Goal: Find specific page/section: Find specific page/section

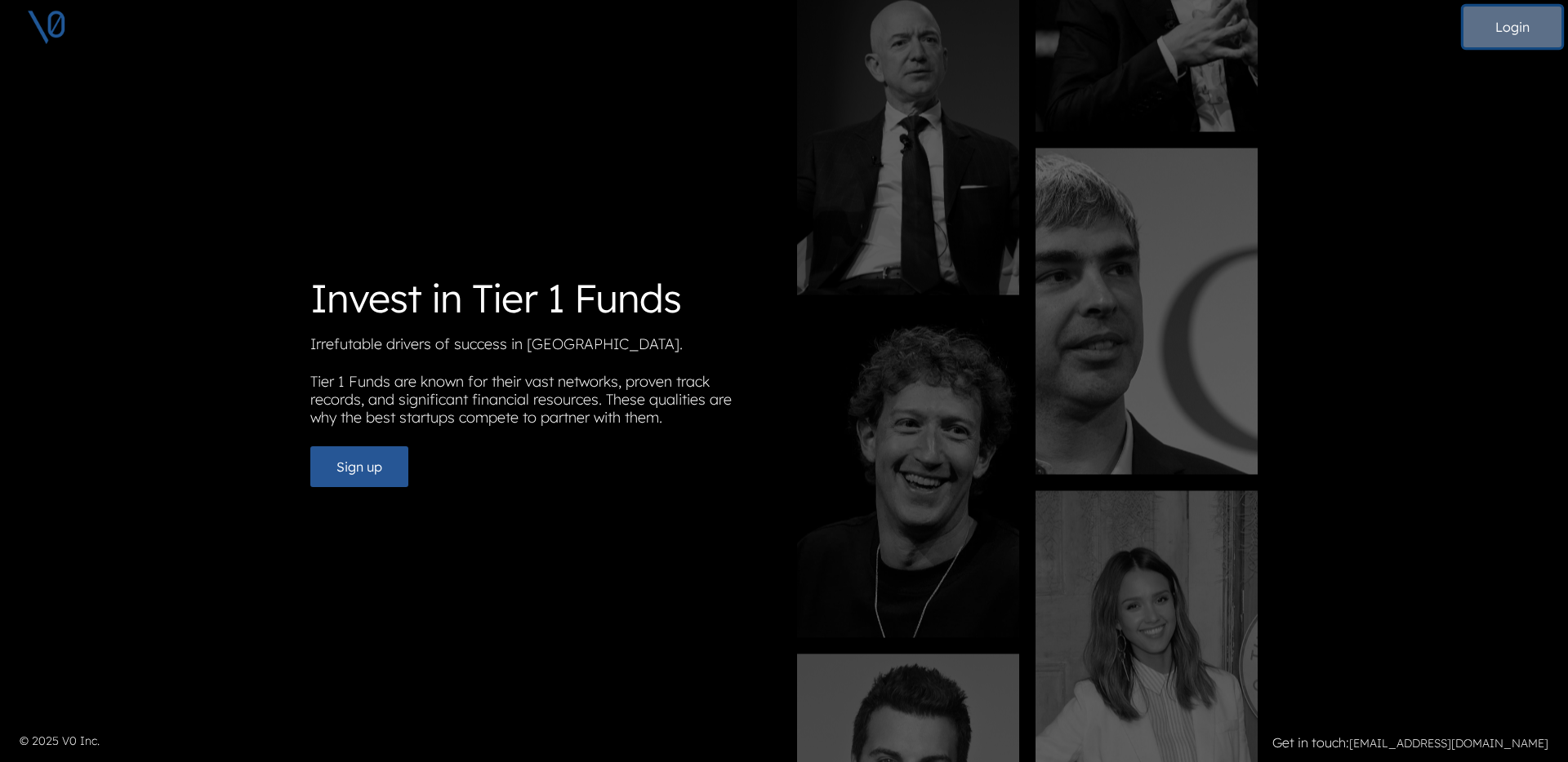
click at [1513, 22] on button "Login" at bounding box center [1513, 26] width 98 height 41
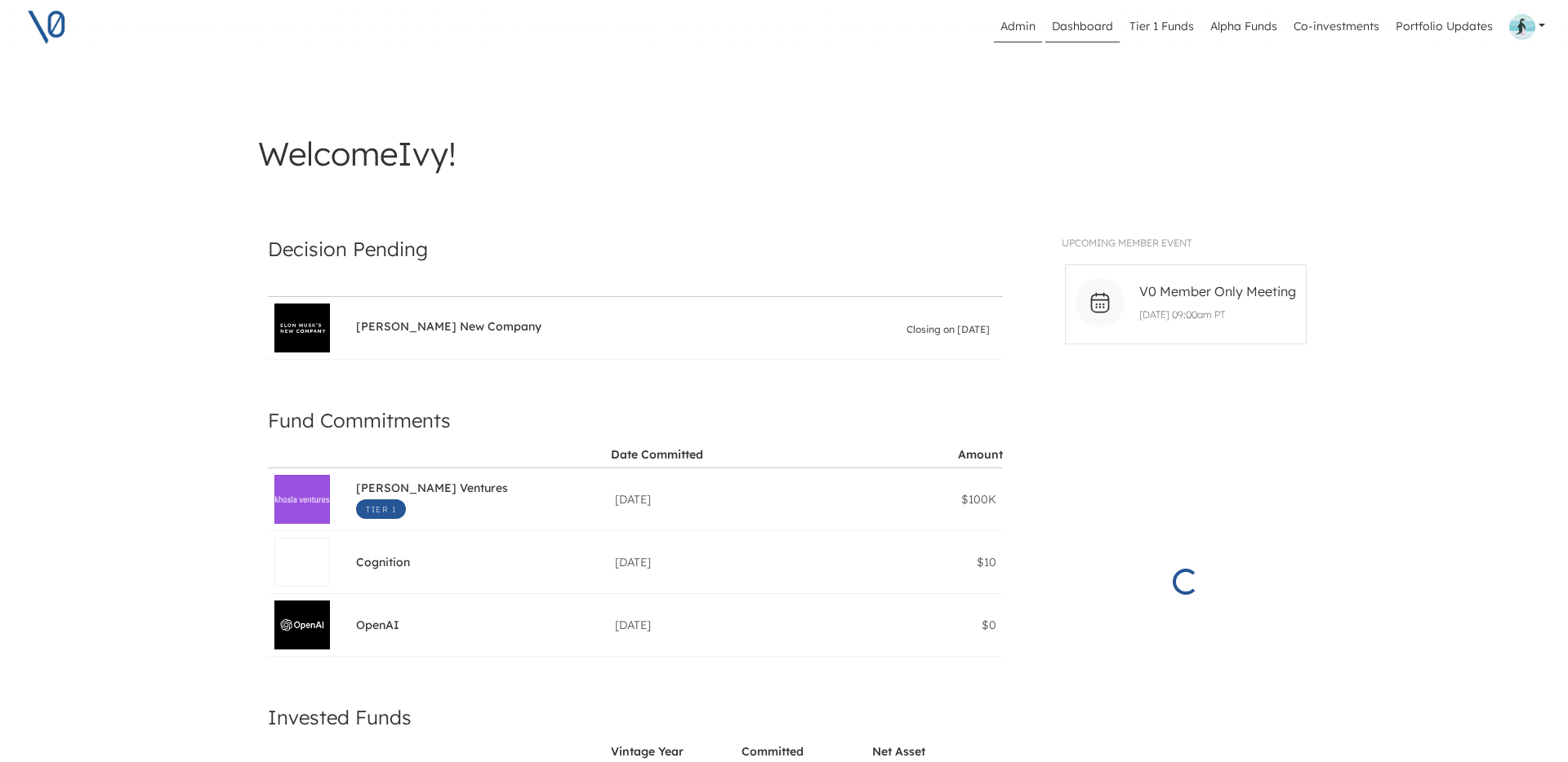
click at [1011, 26] on link "Admin" at bounding box center [1018, 26] width 48 height 31
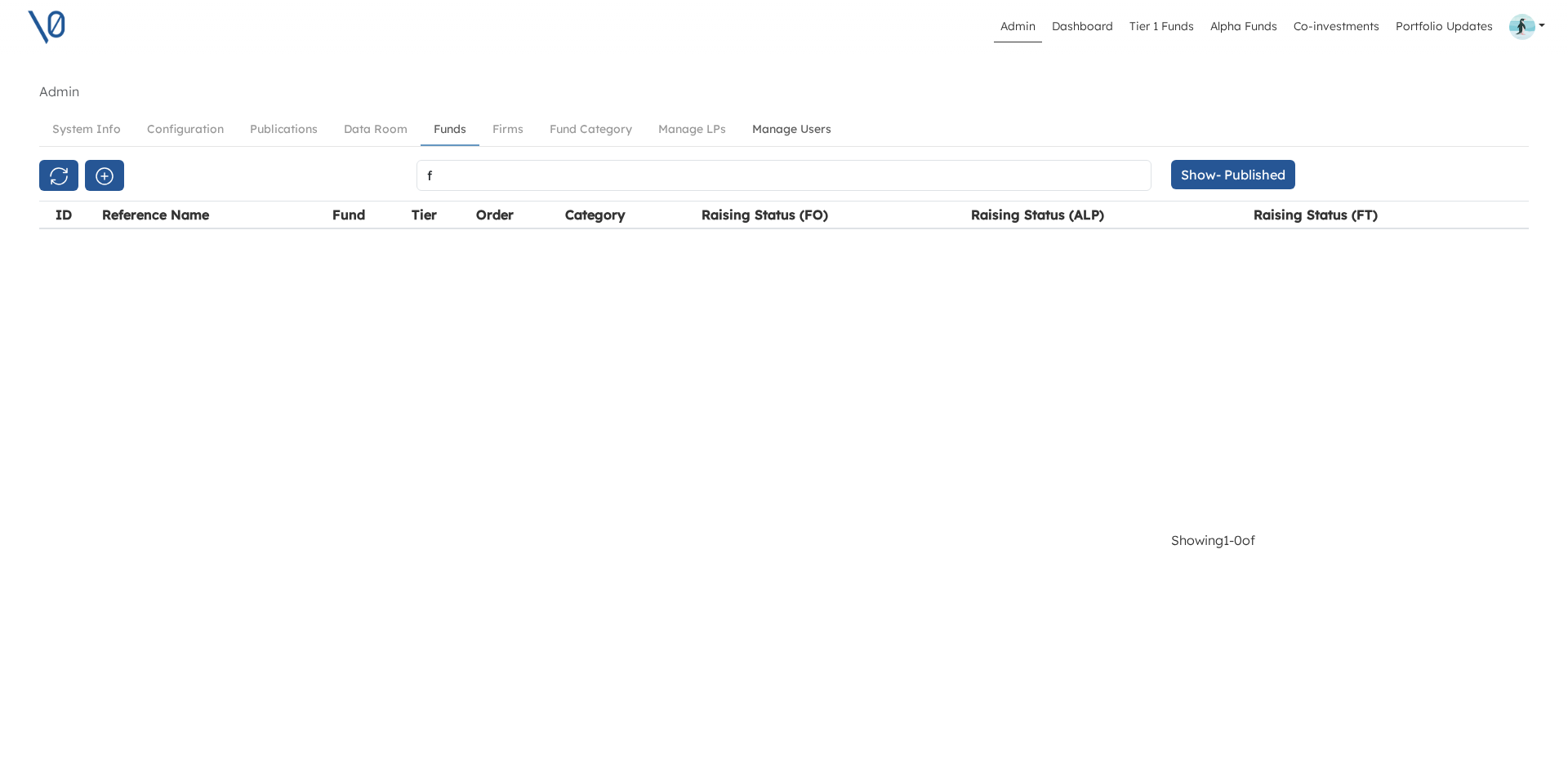
click at [783, 129] on link "Manage Users" at bounding box center [791, 129] width 105 height 31
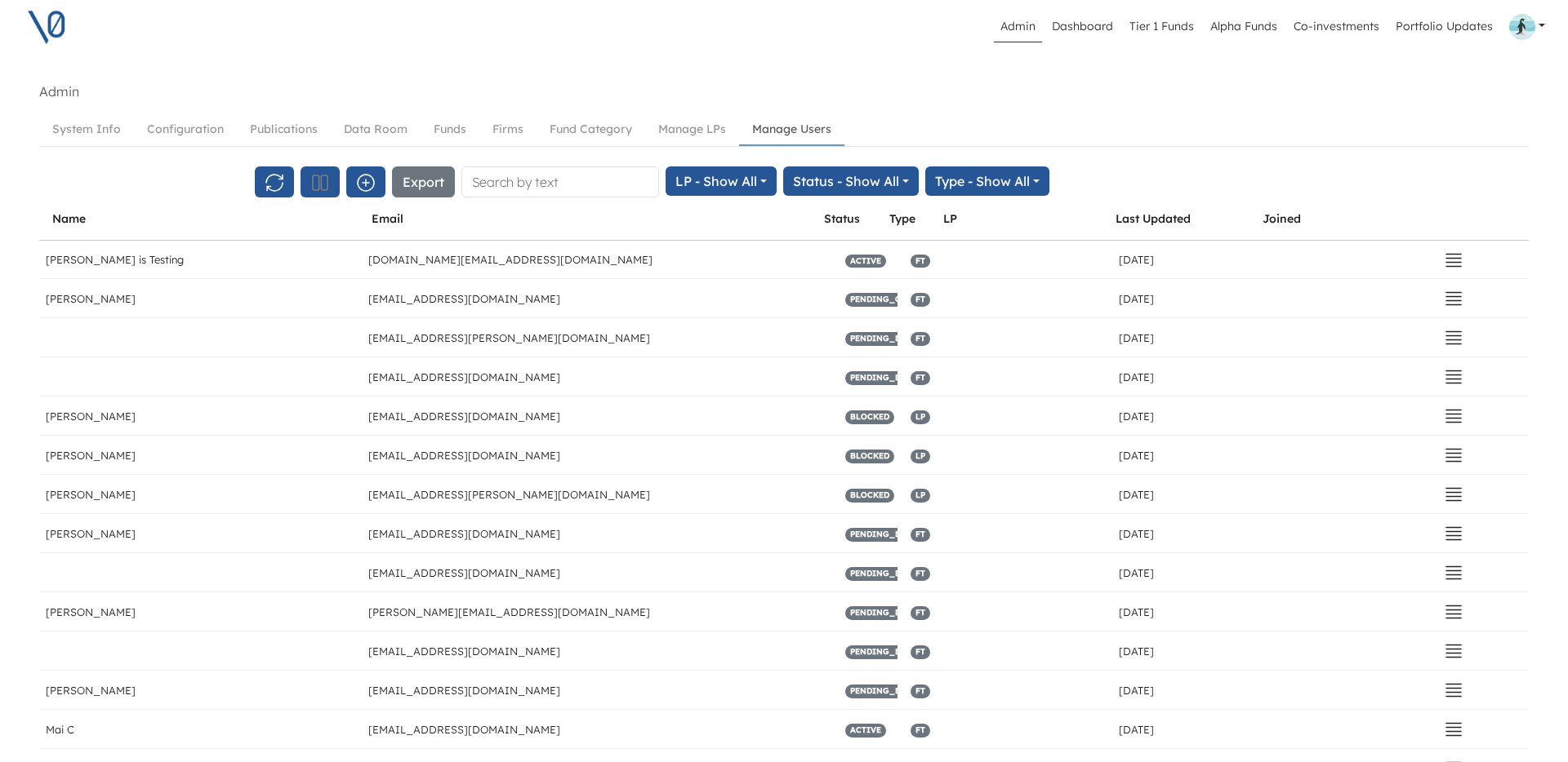
click at [415, 185] on button "Export" at bounding box center [424, 181] width 63 height 31
